Goal: Go to known website: Go to known website

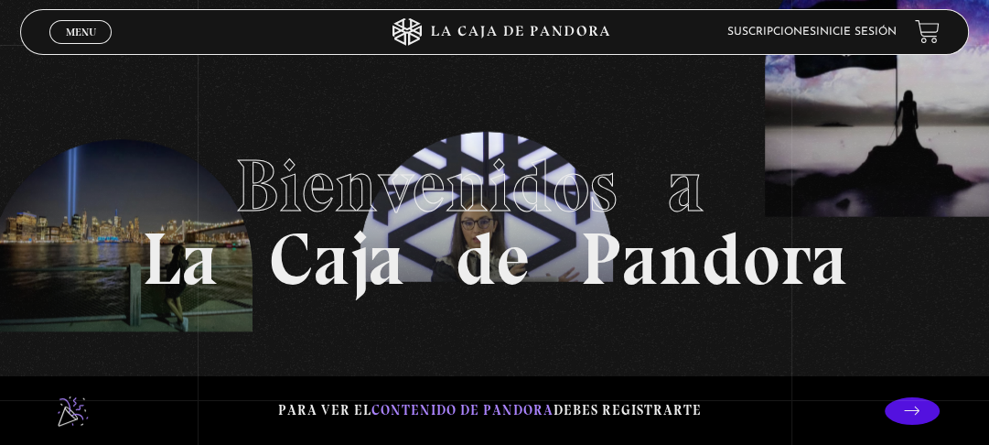
click at [868, 31] on link "Inicie sesión" at bounding box center [856, 32] width 81 height 11
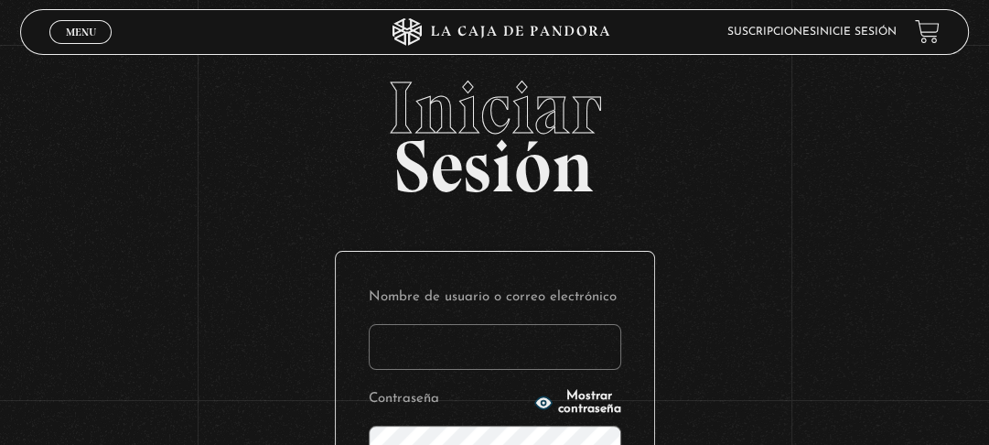
type input "[EMAIL_ADDRESS][DOMAIN_NAME]"
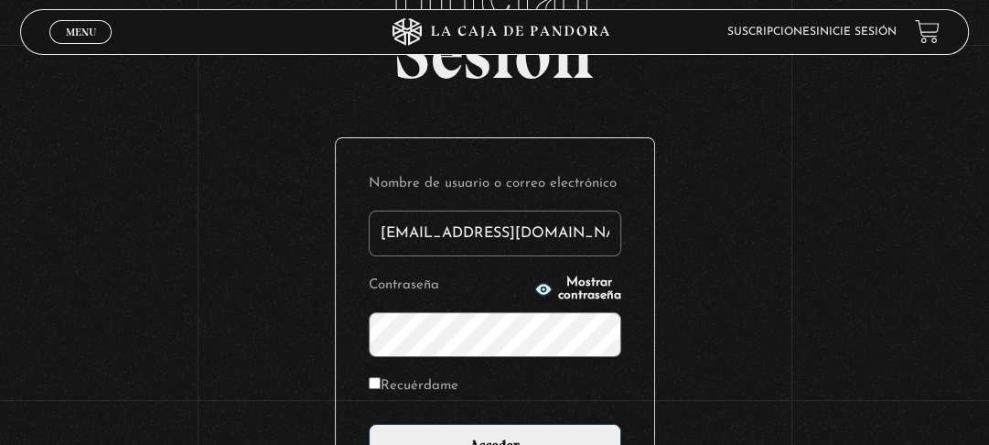
scroll to position [114, 0]
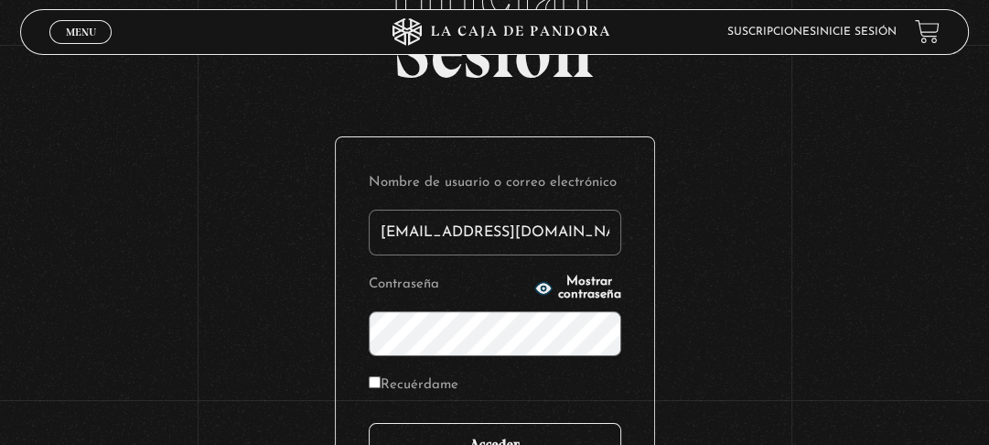
click at [509, 423] on input "Acceder" at bounding box center [495, 446] width 253 height 46
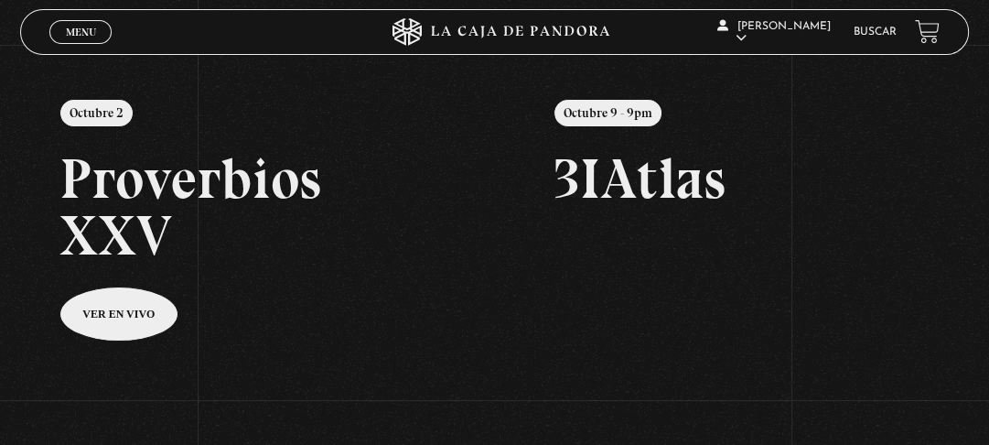
scroll to position [205, 0]
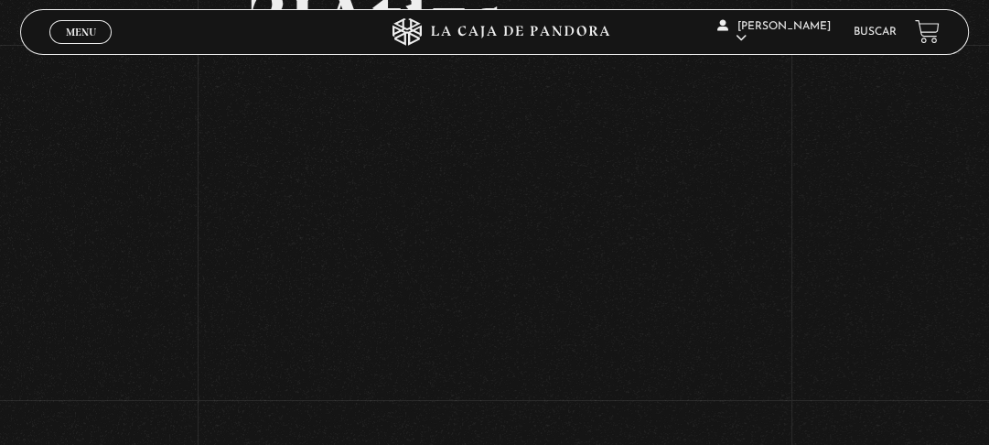
scroll to position [150, 0]
click at [668, 369] on div "Volver Octubre 9 - 9pm 3IAtlas" at bounding box center [495, 170] width 494 height 462
